Goal: Task Accomplishment & Management: Manage account settings

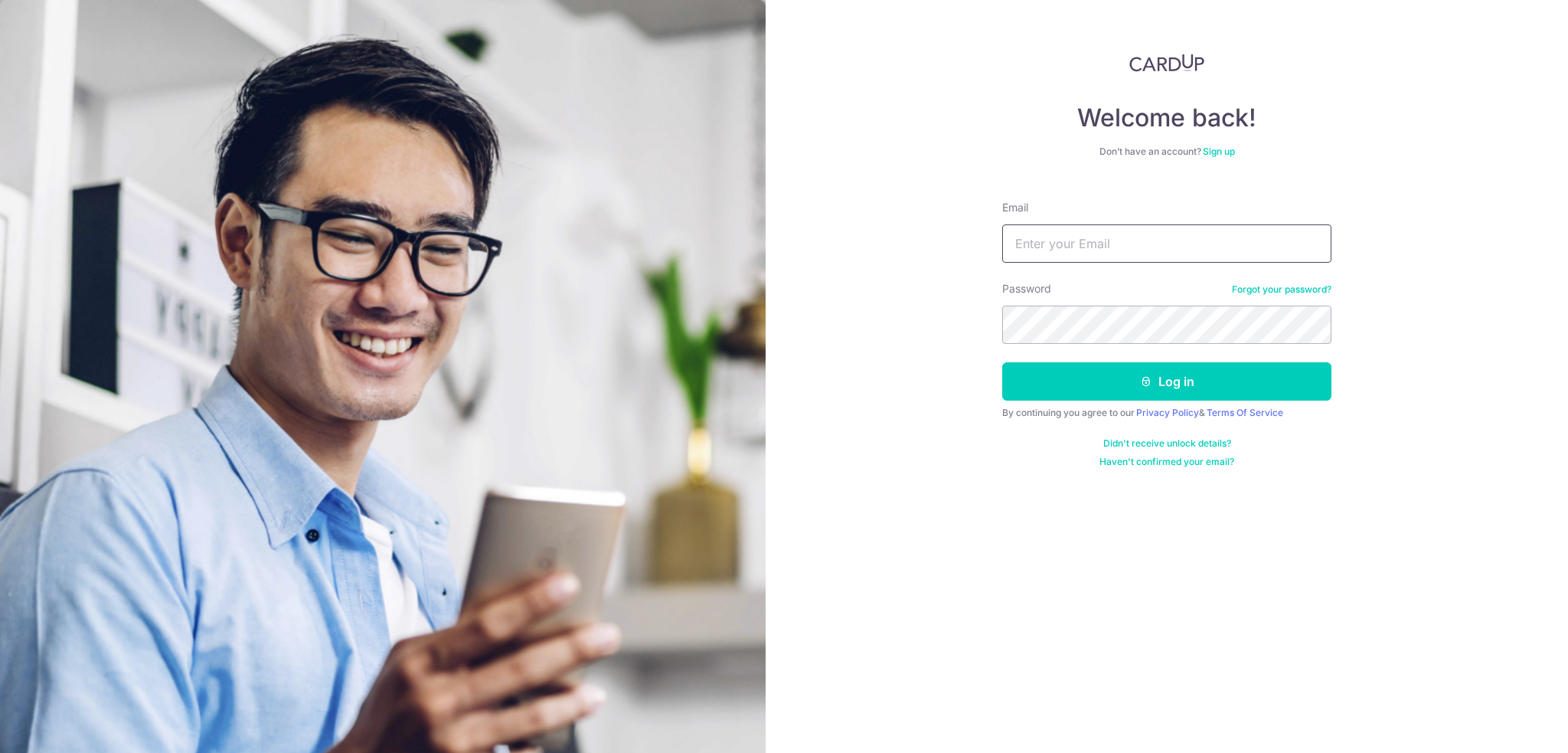
click at [1149, 232] on input "Email" at bounding box center [1167, 244] width 329 height 38
type input "[EMAIL_ADDRESS][DOMAIN_NAME]"
click at [1003, 362] on button "Log in" at bounding box center [1167, 381] width 329 height 38
